Goal: Task Accomplishment & Management: Complete application form

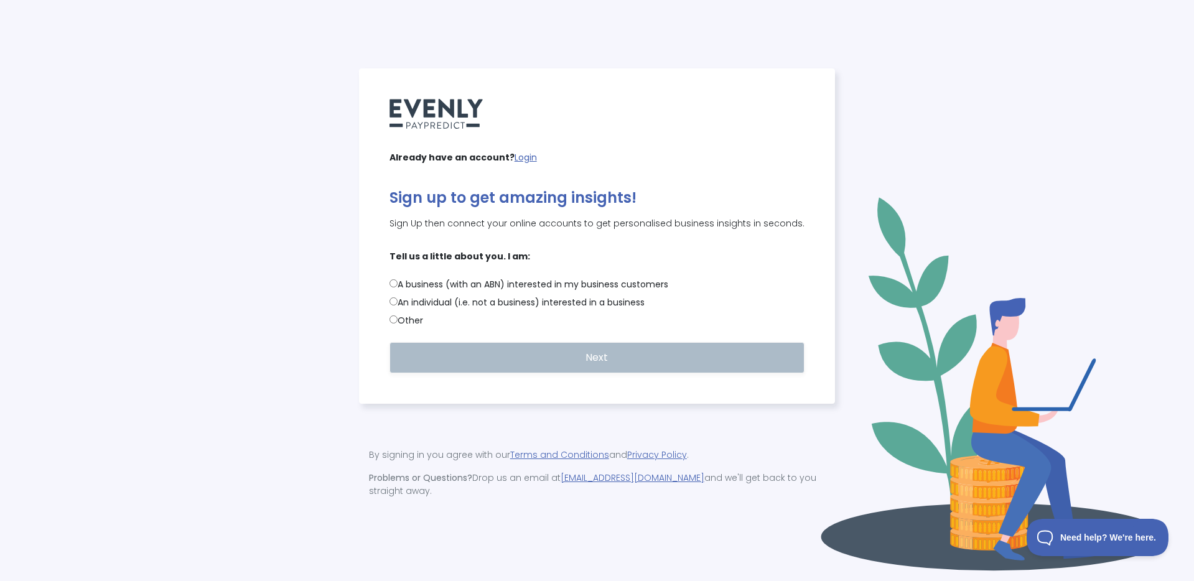
click at [392, 287] on input "A business (with an ABN) interested in my business customers" at bounding box center [393, 283] width 8 height 8
radio input "true"
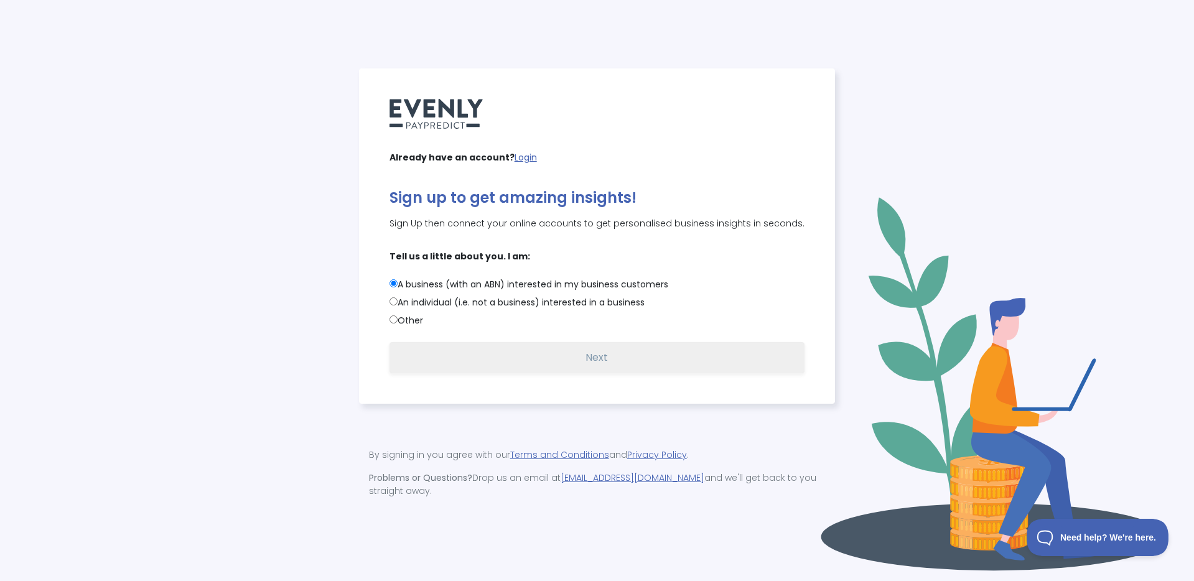
click at [606, 364] on span "Next" at bounding box center [596, 357] width 22 height 14
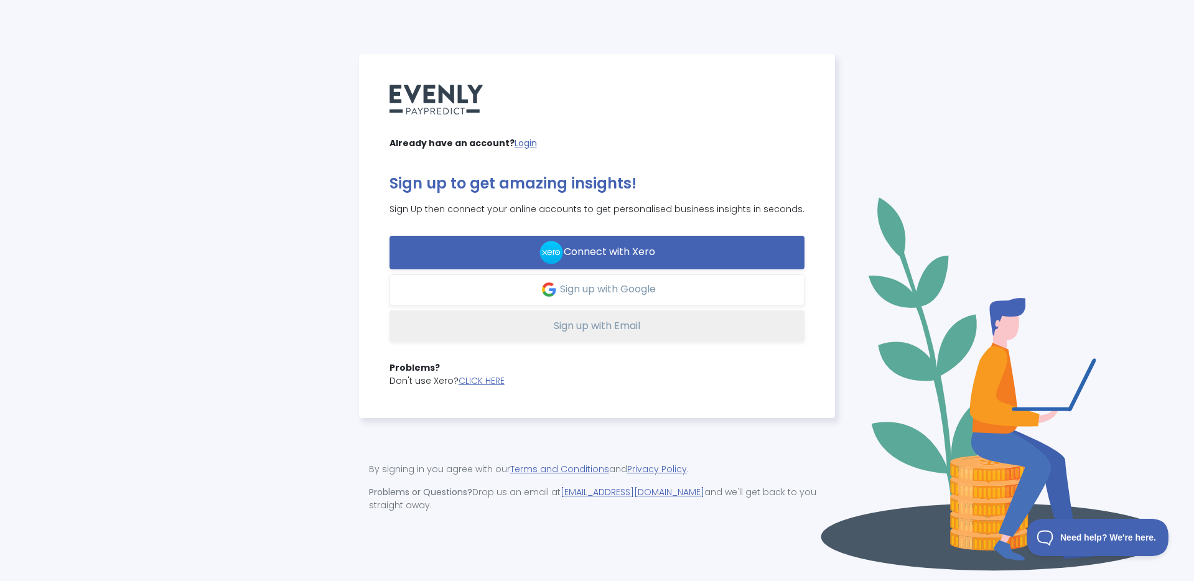
click at [624, 332] on span "Sign up with Email" at bounding box center [597, 325] width 86 height 14
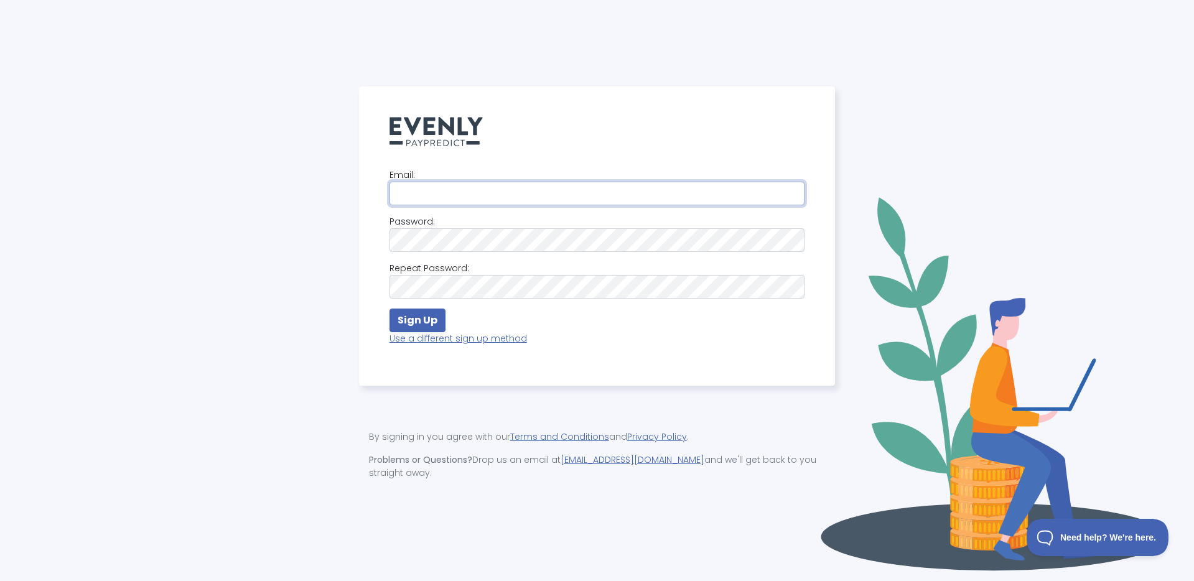
click at [493, 199] on input "email" at bounding box center [596, 194] width 415 height 24
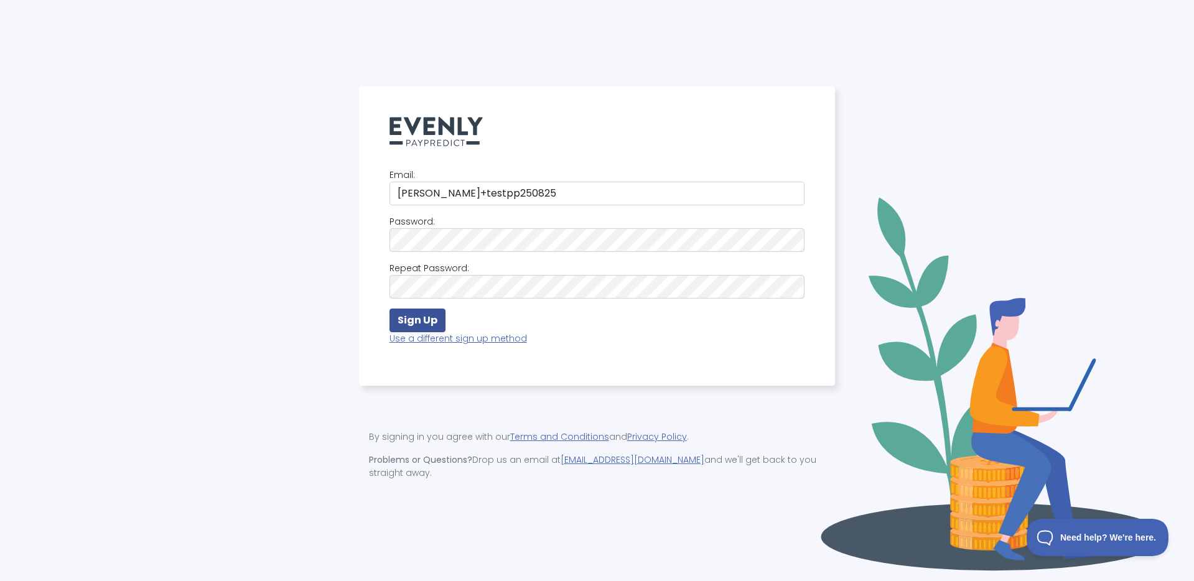
click at [412, 327] on strong "Sign Up" at bounding box center [417, 320] width 40 height 14
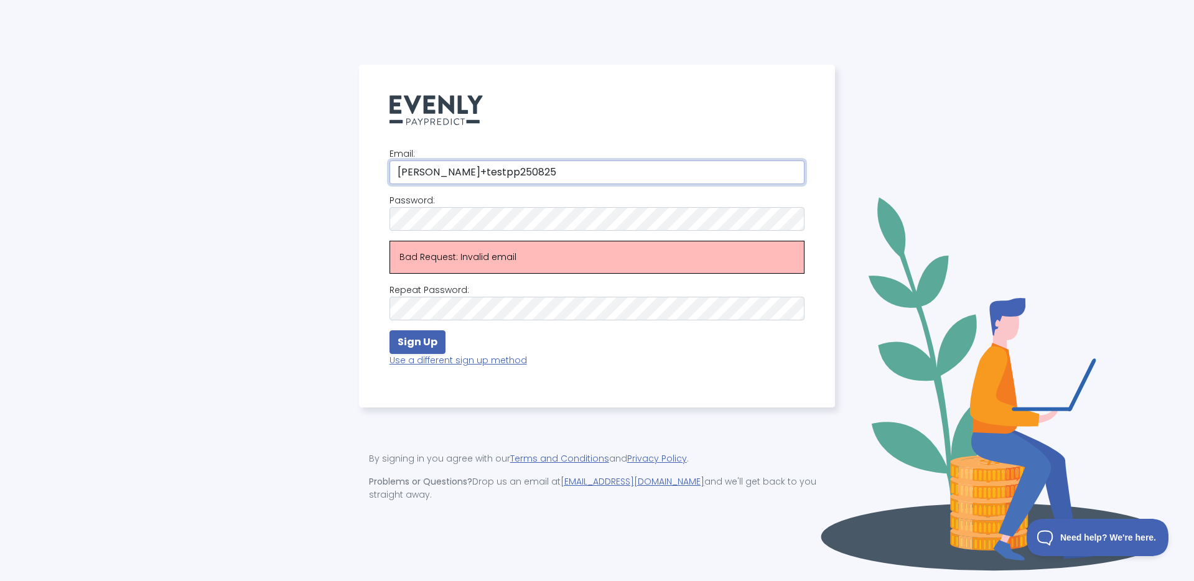
click at [507, 179] on input "kim+testpp250825" at bounding box center [596, 172] width 415 height 24
type input "kim+testpp250825@25fifteen.com"
click at [416, 349] on strong "Sign Up" at bounding box center [417, 342] width 40 height 14
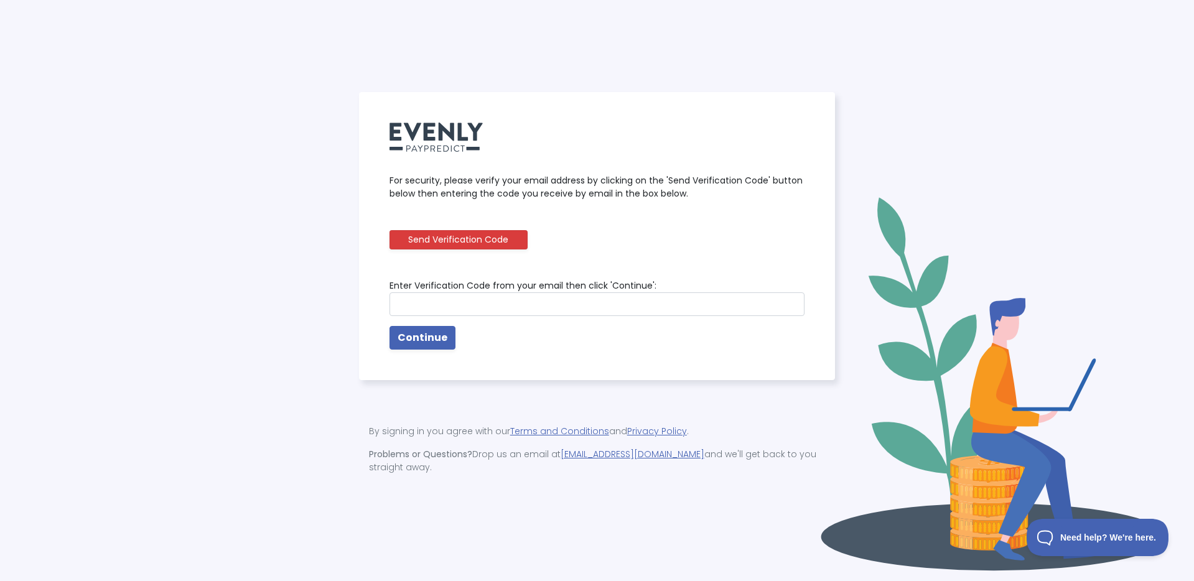
click at [447, 249] on button "Send Verification Code" at bounding box center [458, 239] width 139 height 19
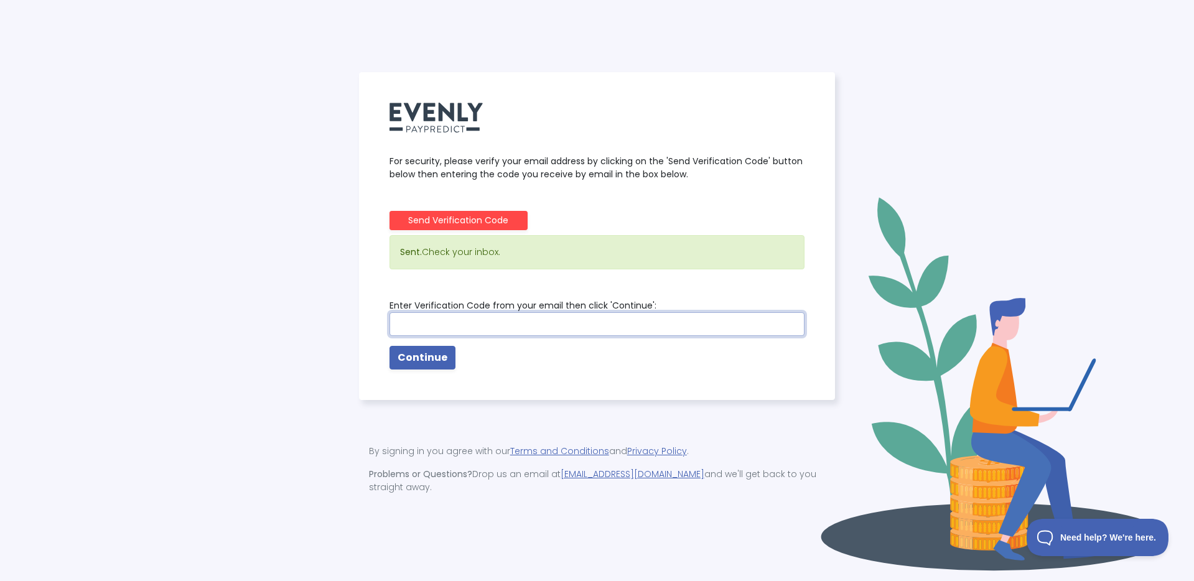
click at [519, 331] on input "text" at bounding box center [596, 324] width 415 height 24
paste input "264224"
type input "264224"
click at [433, 362] on strong "Continue" at bounding box center [422, 357] width 50 height 14
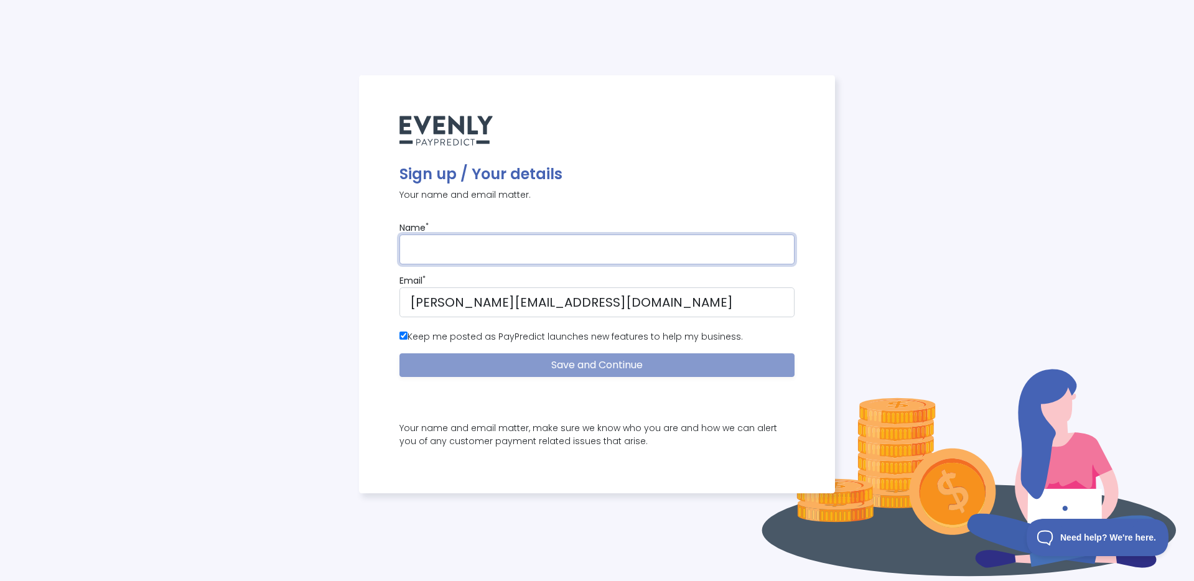
click at [475, 257] on input "text" at bounding box center [597, 249] width 396 height 30
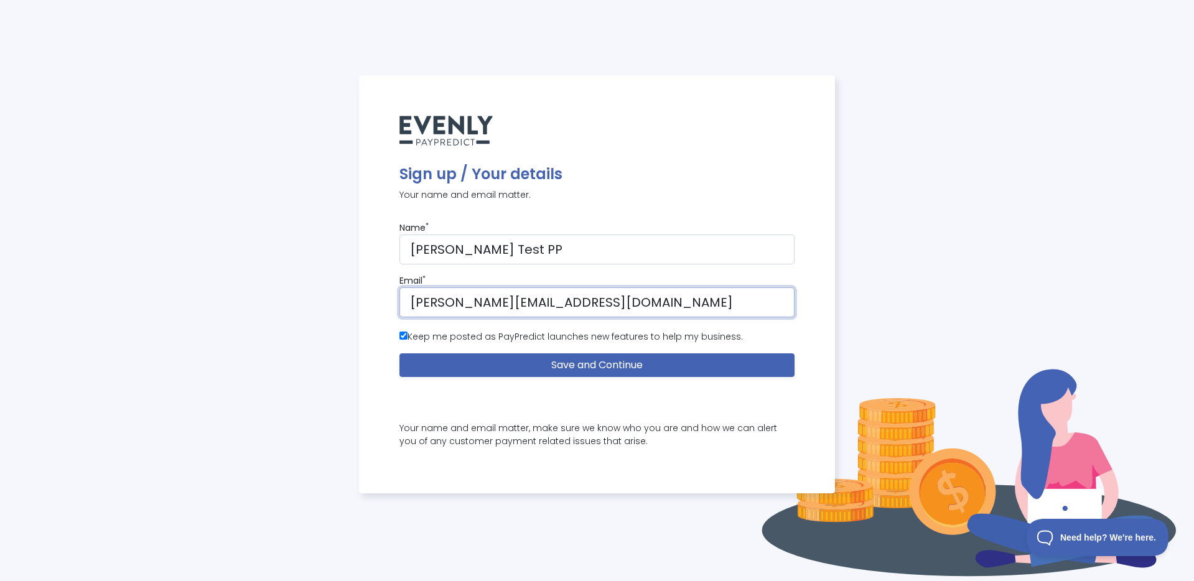
drag, startPoint x: 524, startPoint y: 298, endPoint x: 442, endPoint y: 302, distance: 81.6
click at [442, 302] on input "kim+testpp250825@25fifteen.com" at bounding box center [597, 302] width 396 height 30
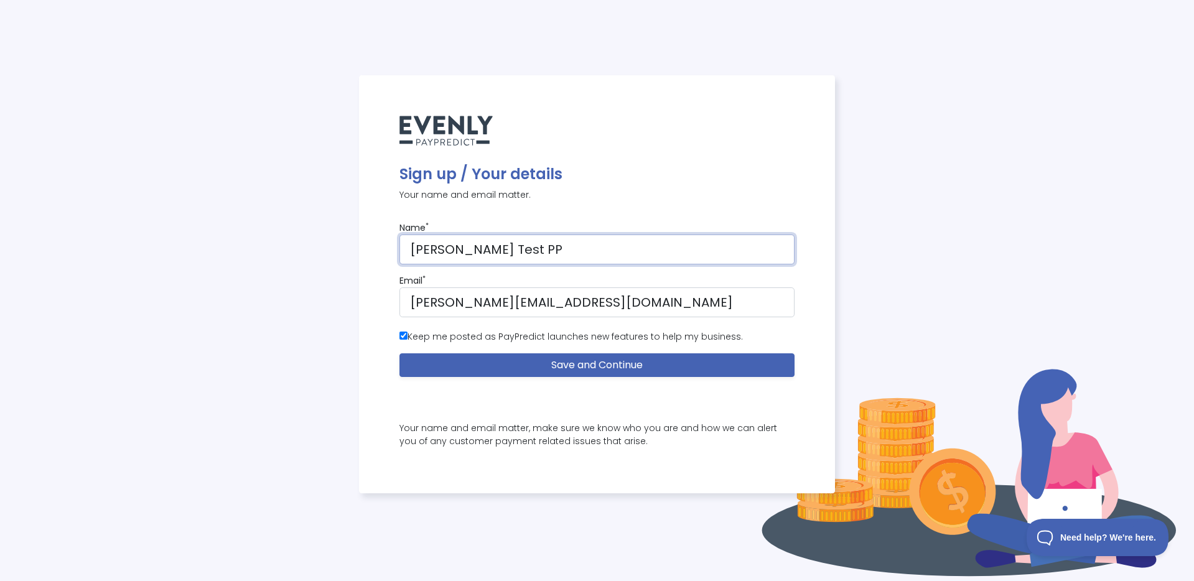
drag, startPoint x: 485, startPoint y: 251, endPoint x: 437, endPoint y: 251, distance: 48.5
click at [437, 251] on input "Kim Test PP" at bounding box center [597, 249] width 396 height 30
paste input "testpp250825"
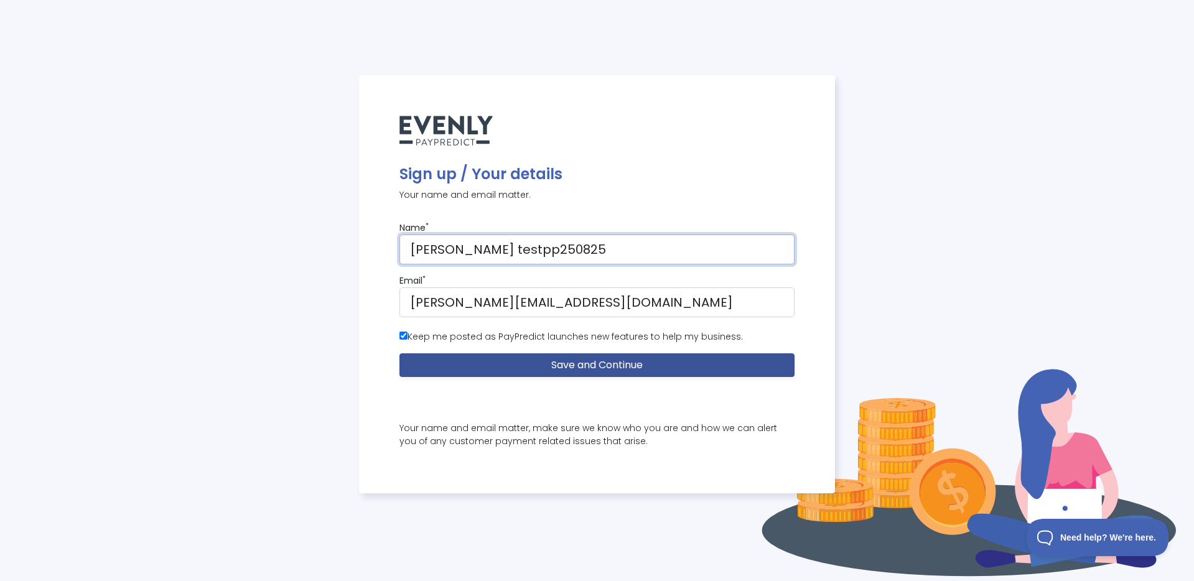
type input "Kim testpp250825"
click at [544, 363] on button "Save and Continue" at bounding box center [597, 365] width 396 height 24
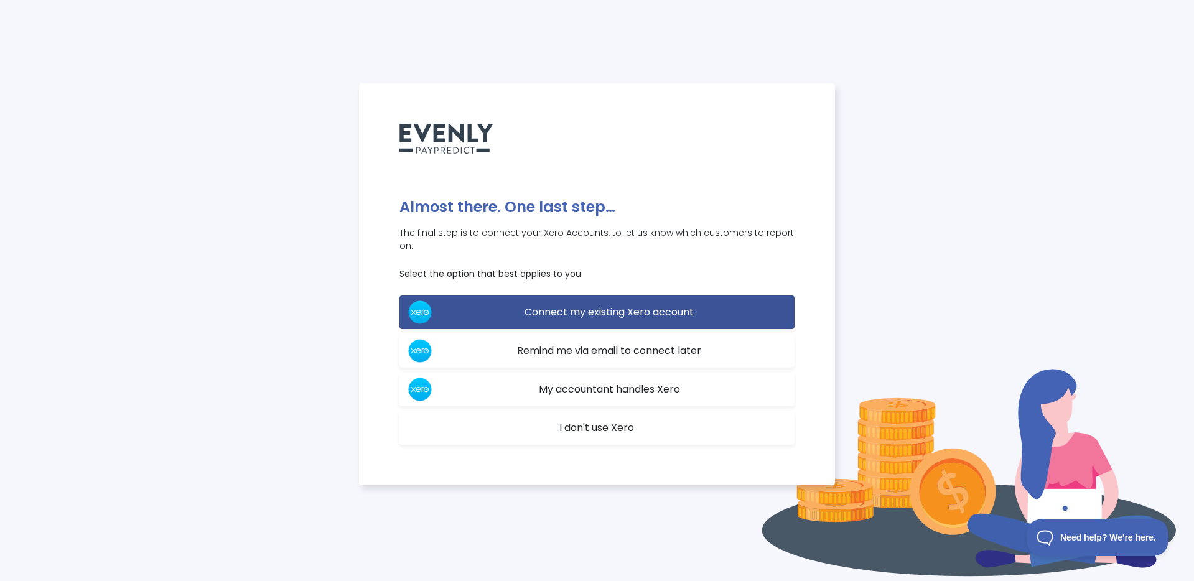
click at [608, 309] on span "Connect my existing Xero account" at bounding box center [608, 312] width 169 height 14
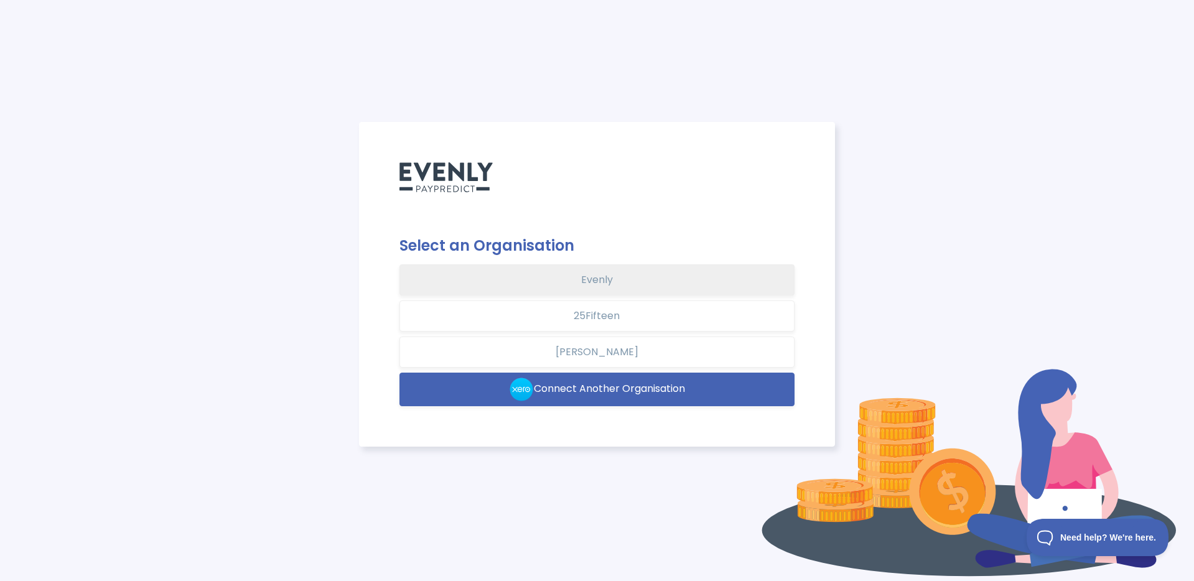
click at [614, 283] on button "Evenly" at bounding box center [597, 279] width 396 height 31
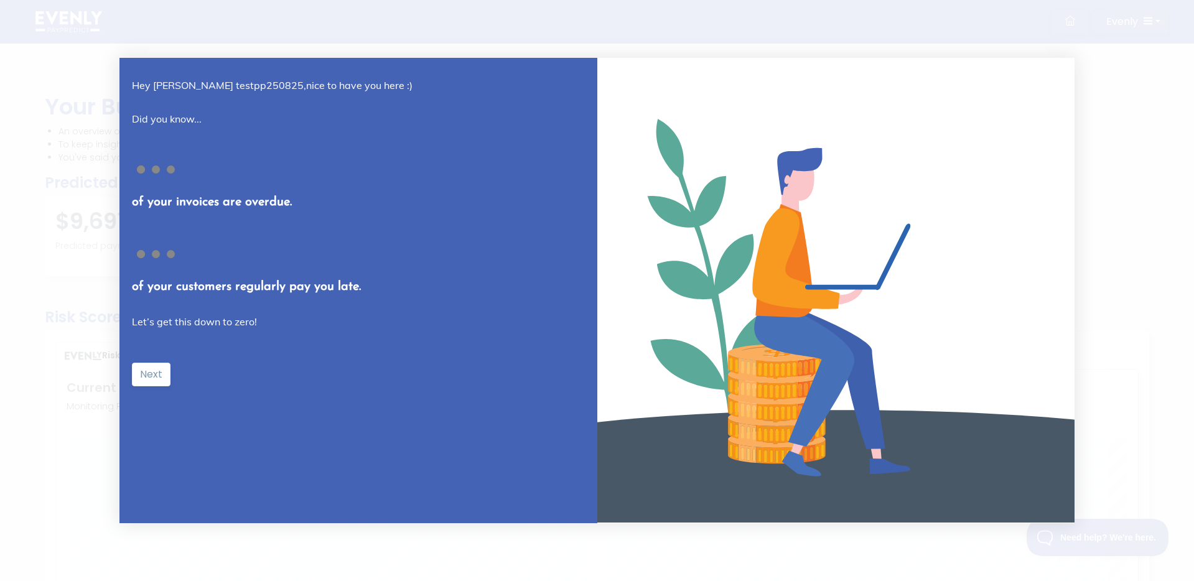
scroll to position [293, 1080]
click at [158, 369] on button "Next" at bounding box center [151, 375] width 39 height 24
